Goal: Find specific page/section: Find specific page/section

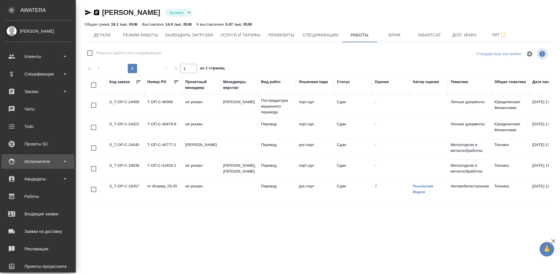
click at [41, 163] on div "Исполнители" at bounding box center [37, 161] width 67 height 9
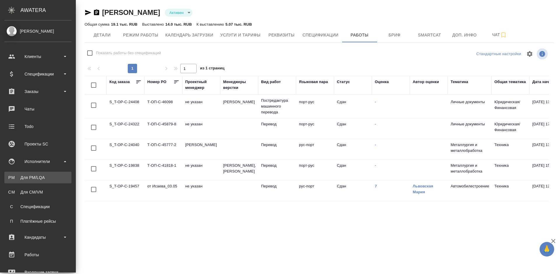
click at [48, 176] on div "Для PM/LQA" at bounding box center [37, 178] width 61 height 6
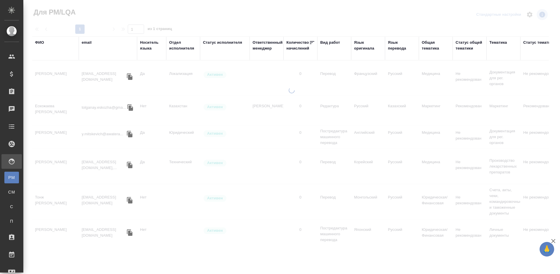
click at [42, 42] on div "ФИО" at bounding box center [39, 43] width 9 height 6
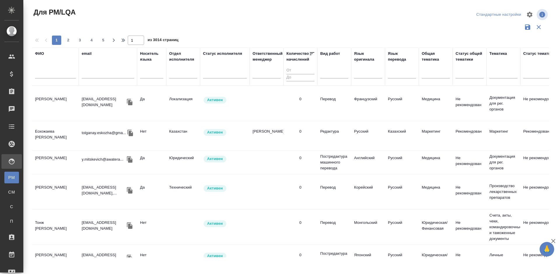
click at [56, 72] on input "text" at bounding box center [55, 74] width 41 height 7
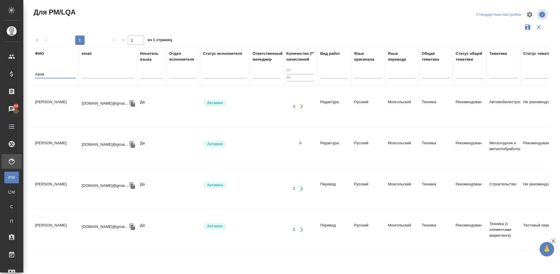
type input "Ажив"
click at [65, 100] on td "[PERSON_NAME]" at bounding box center [55, 106] width 47 height 20
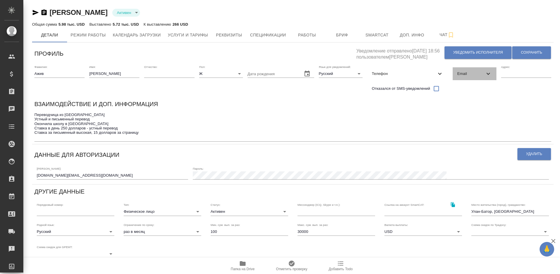
click at [463, 76] on span "Email" at bounding box center [471, 74] width 27 height 6
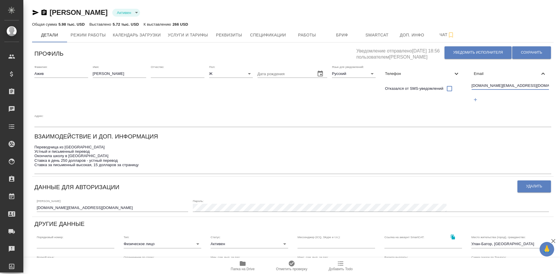
drag, startPoint x: 521, startPoint y: 86, endPoint x: 472, endPoint y: 84, distance: 48.8
click at [472, 84] on input "[DOMAIN_NAME][EMAIL_ADDRESS][DOMAIN_NAME]" at bounding box center [511, 86] width 78 height 7
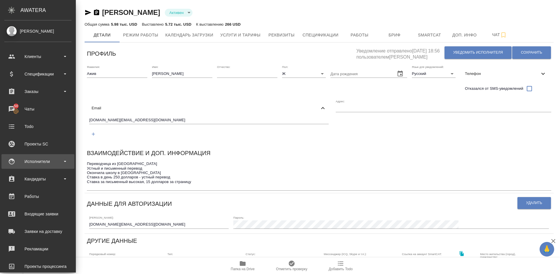
click at [52, 159] on div "Исполнители" at bounding box center [37, 161] width 67 height 9
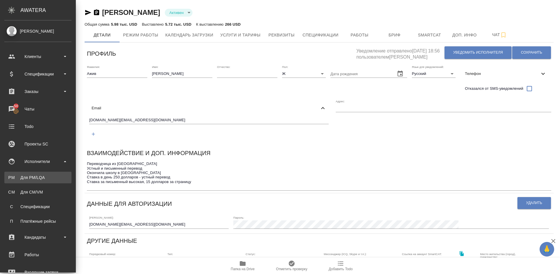
click at [51, 179] on div "Для PM/LQA" at bounding box center [37, 178] width 61 height 6
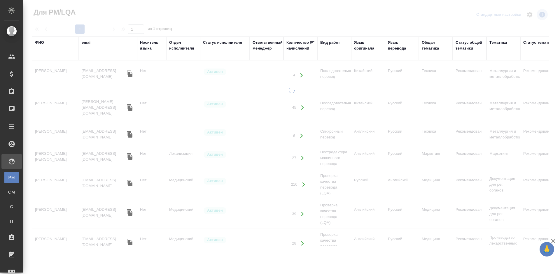
click at [42, 43] on div "ФИО" at bounding box center [39, 43] width 9 height 6
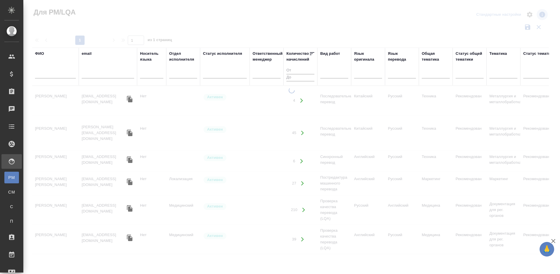
click at [57, 75] on input "text" at bounding box center [55, 74] width 41 height 7
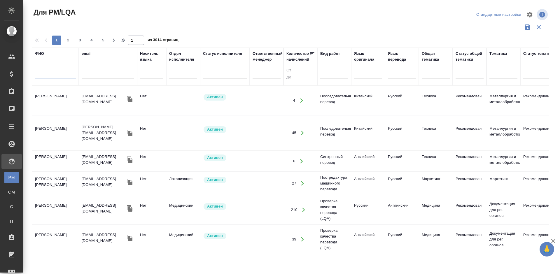
paste input "[PERSON_NAME]"
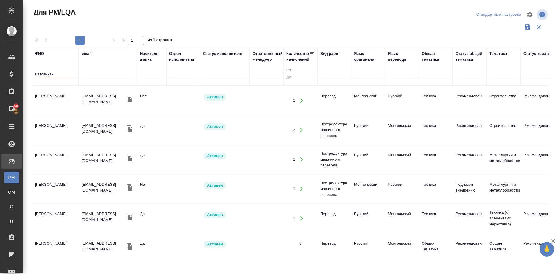
type input "Батсайхан"
